Goal: Task Accomplishment & Management: Manage account settings

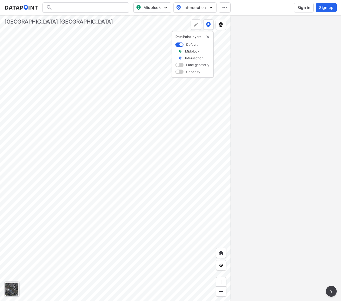
click at [307, 7] on span "Sign in" at bounding box center [304, 7] width 13 height 5
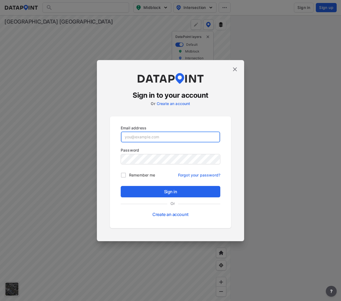
type input "Acaldwell@Volusia.org"
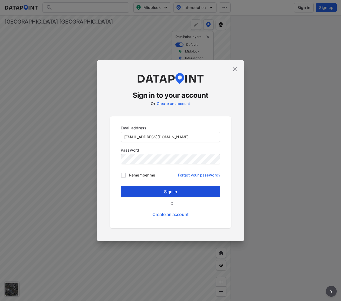
click at [174, 189] on span "Sign in" at bounding box center [170, 192] width 91 height 7
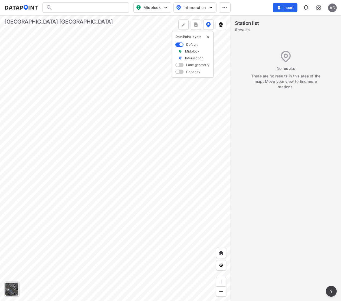
click at [165, 160] on div at bounding box center [115, 158] width 231 height 286
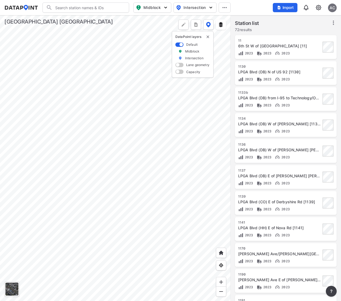
click at [116, 188] on div at bounding box center [115, 158] width 231 height 286
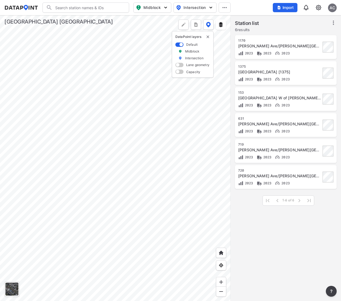
click at [171, 177] on div at bounding box center [115, 158] width 231 height 286
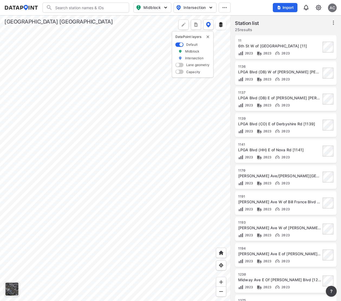
click at [65, 112] on div at bounding box center [115, 158] width 231 height 286
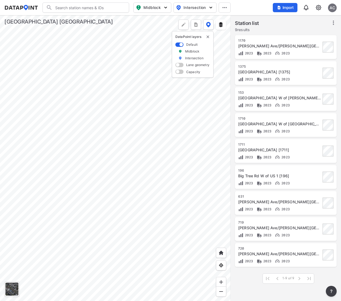
click at [98, 64] on div at bounding box center [115, 158] width 231 height 286
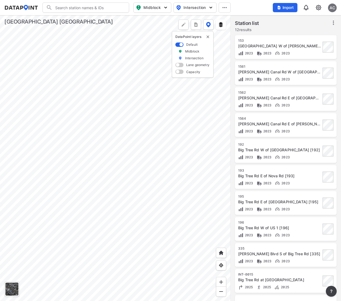
click at [122, 129] on div at bounding box center [115, 158] width 231 height 286
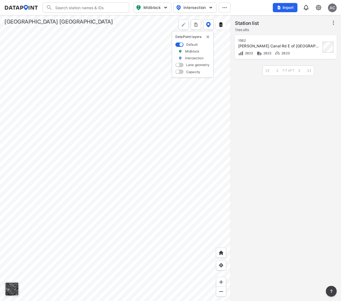
click at [122, 182] on div at bounding box center [115, 158] width 231 height 286
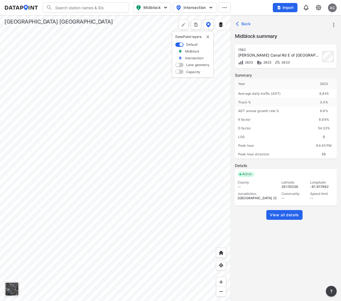
click at [294, 212] on span "View all details" at bounding box center [284, 214] width 29 height 5
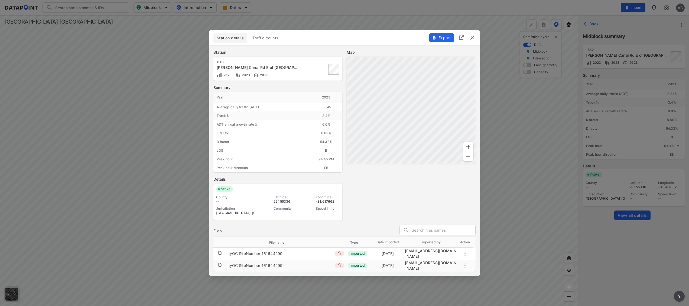
click at [341, 41] on img "delete" at bounding box center [472, 37] width 7 height 7
